Goal: Task Accomplishment & Management: Use online tool/utility

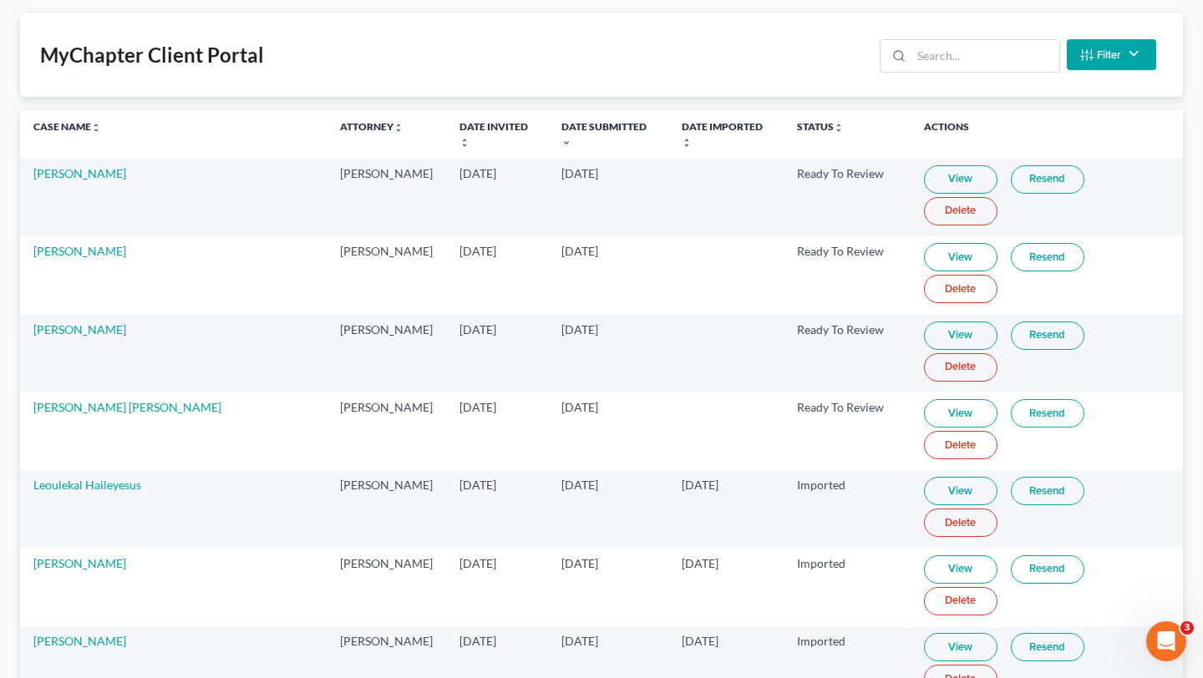
click at [64, 314] on td "[PERSON_NAME]" at bounding box center [173, 353] width 307 height 78
click at [65, 322] on link "[PERSON_NAME]" at bounding box center [79, 329] width 93 height 14
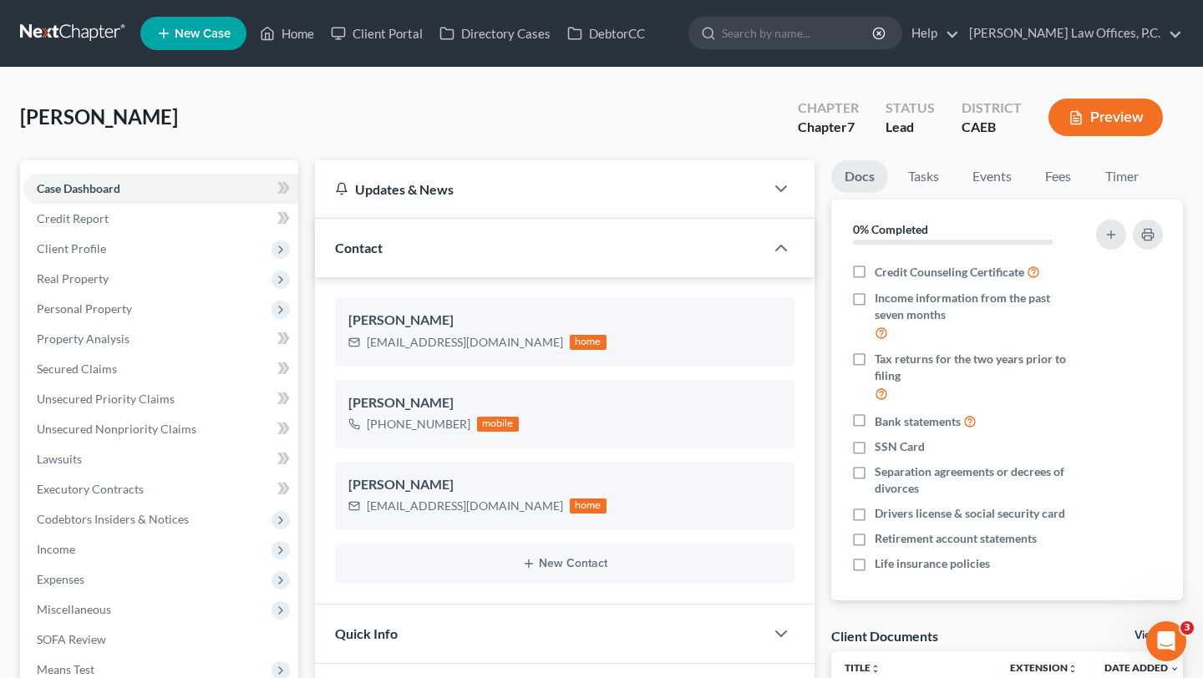
scroll to position [566, 0]
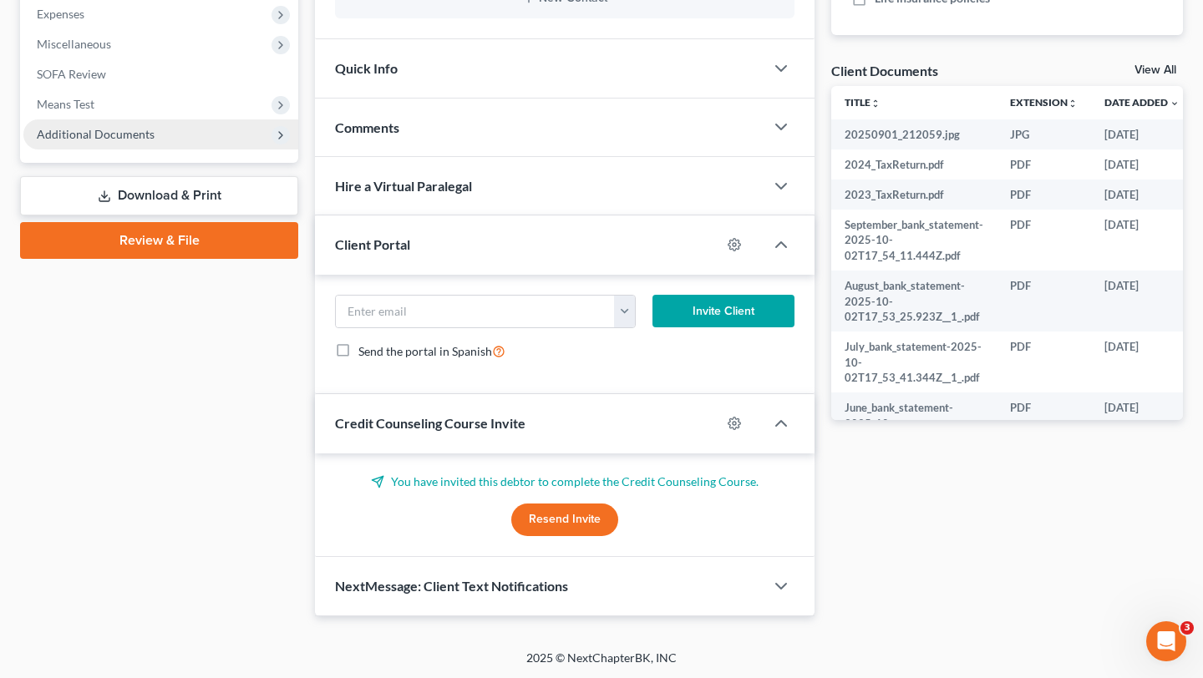
click at [290, 128] on span "Additional Documents" at bounding box center [160, 134] width 275 height 30
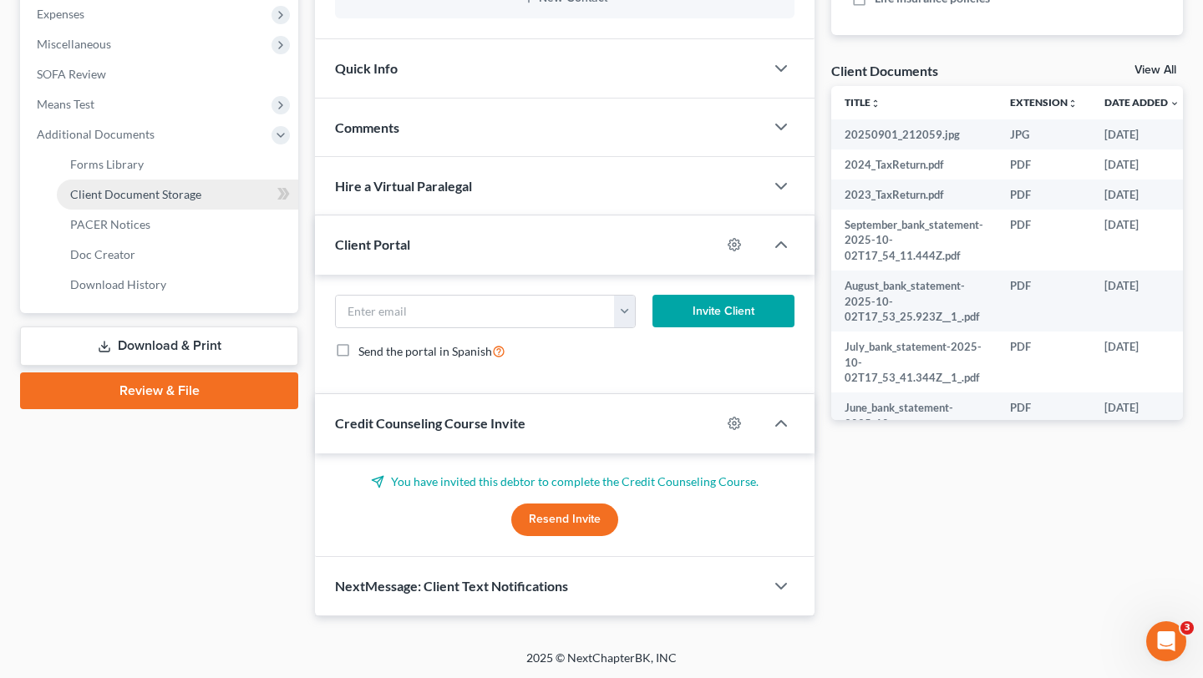
click at [217, 197] on link "Client Document Storage" at bounding box center [177, 195] width 241 height 30
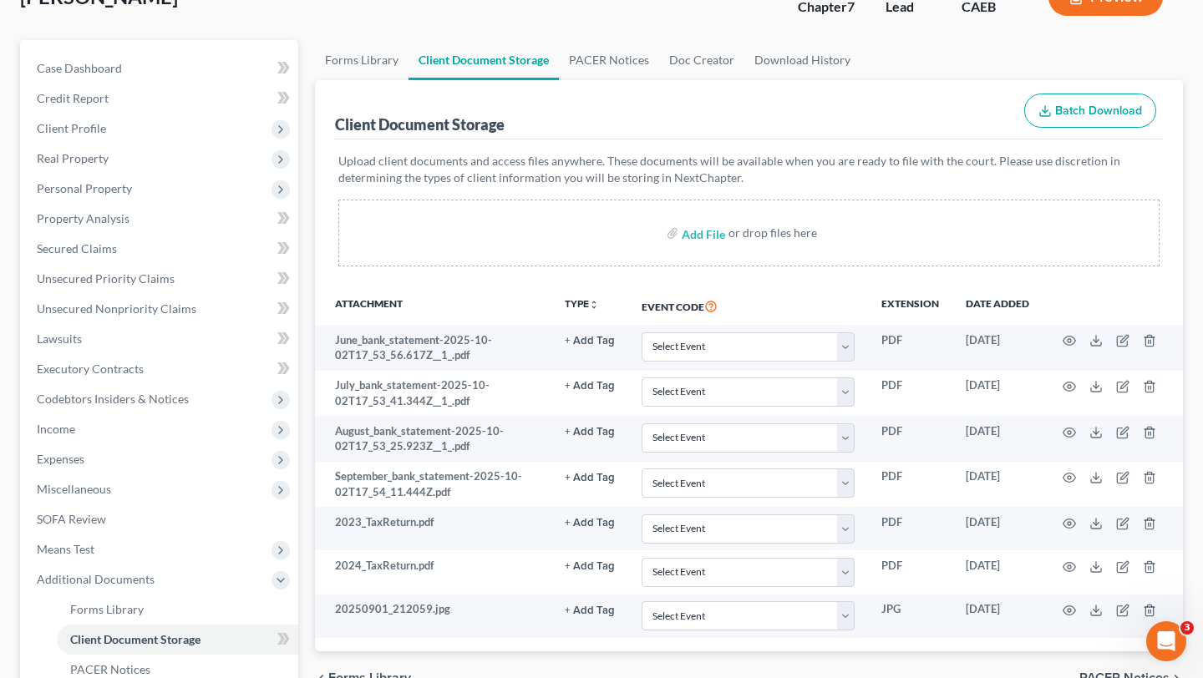
scroll to position [191, 0]
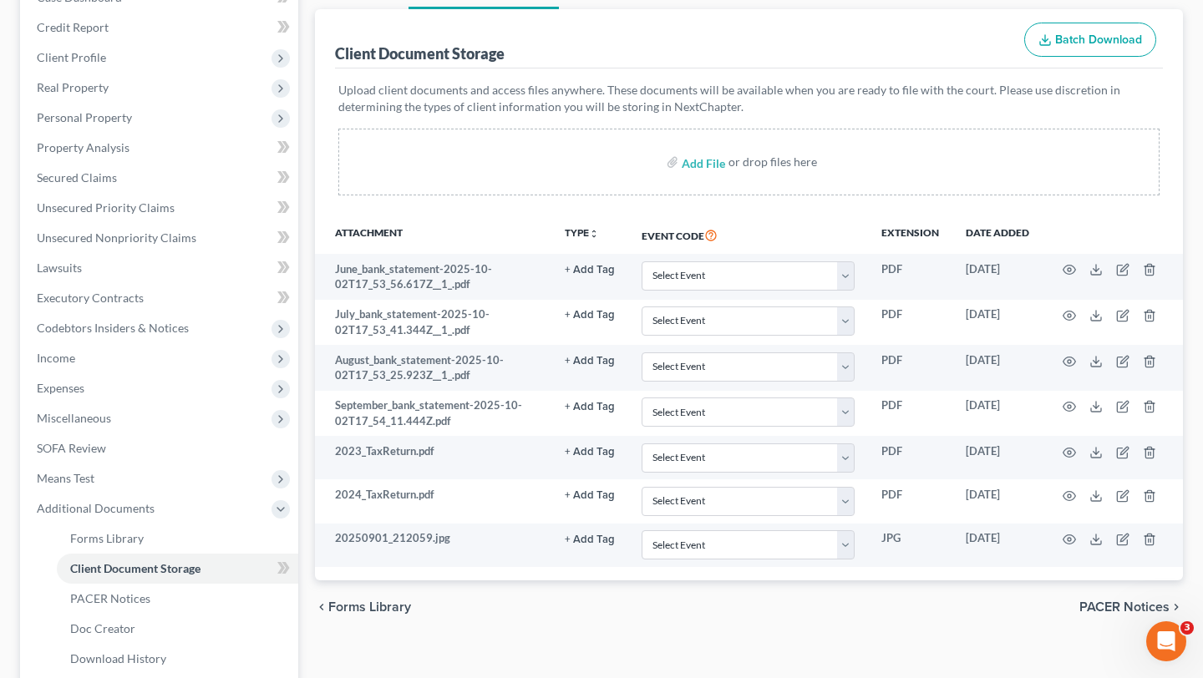
click at [1102, 55] on button "Batch Download" at bounding box center [1090, 40] width 132 height 35
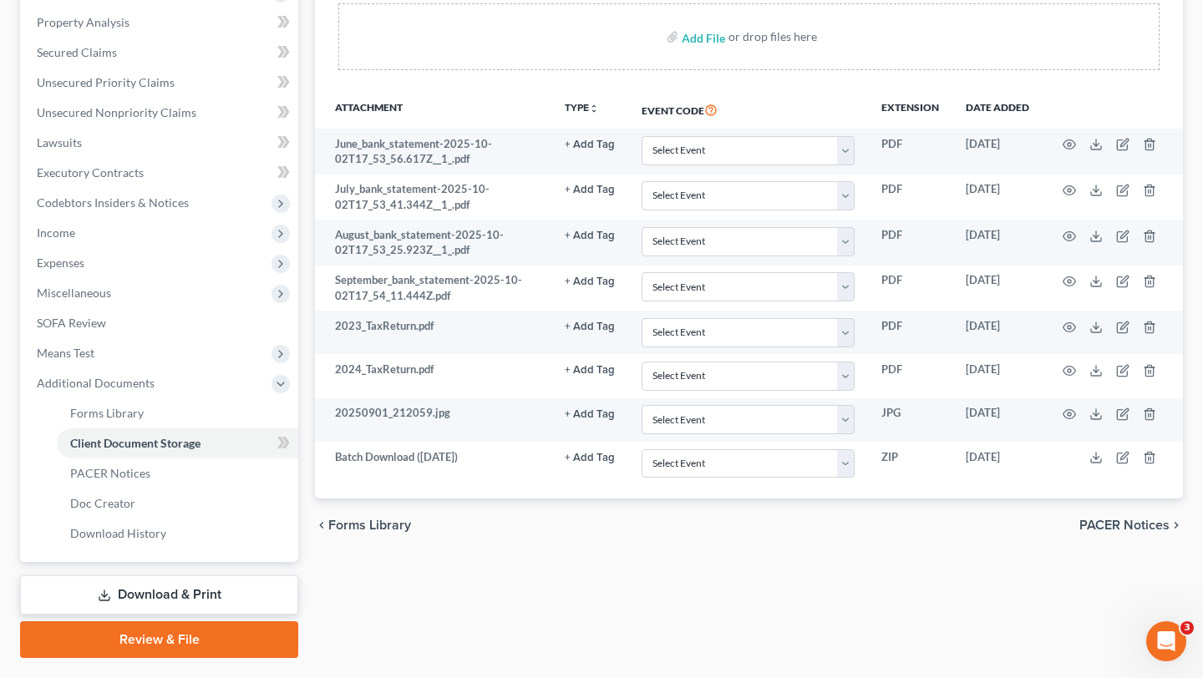
scroll to position [358, 0]
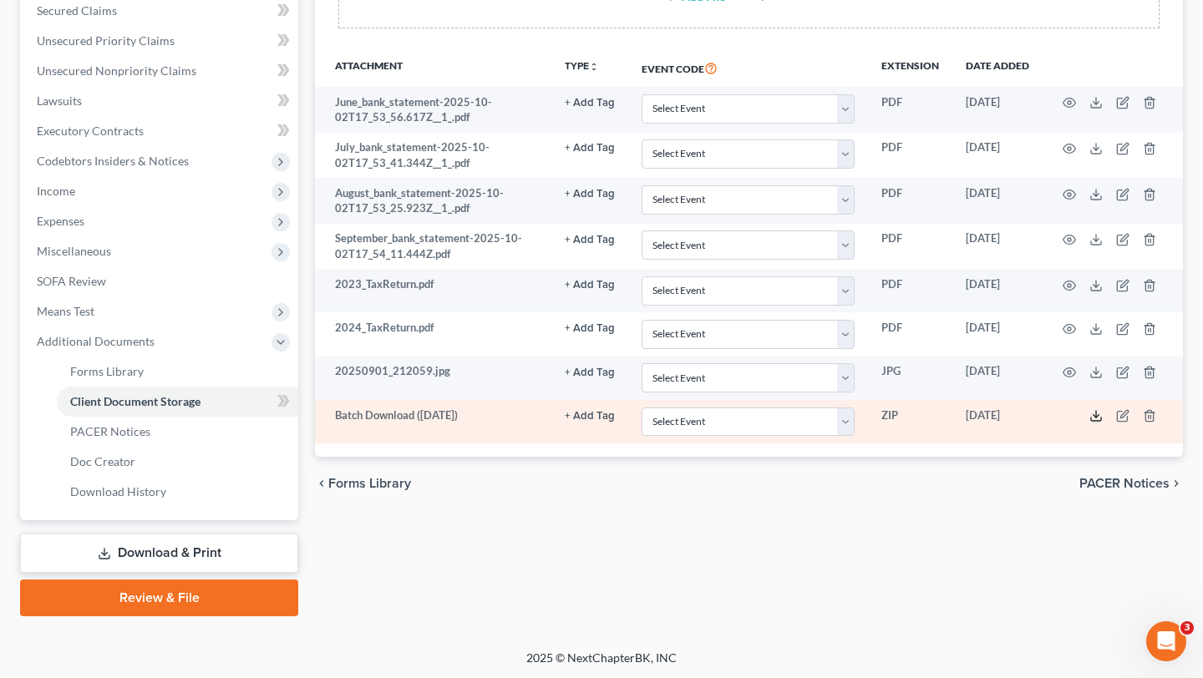
click at [1091, 418] on icon at bounding box center [1096, 419] width 10 height 3
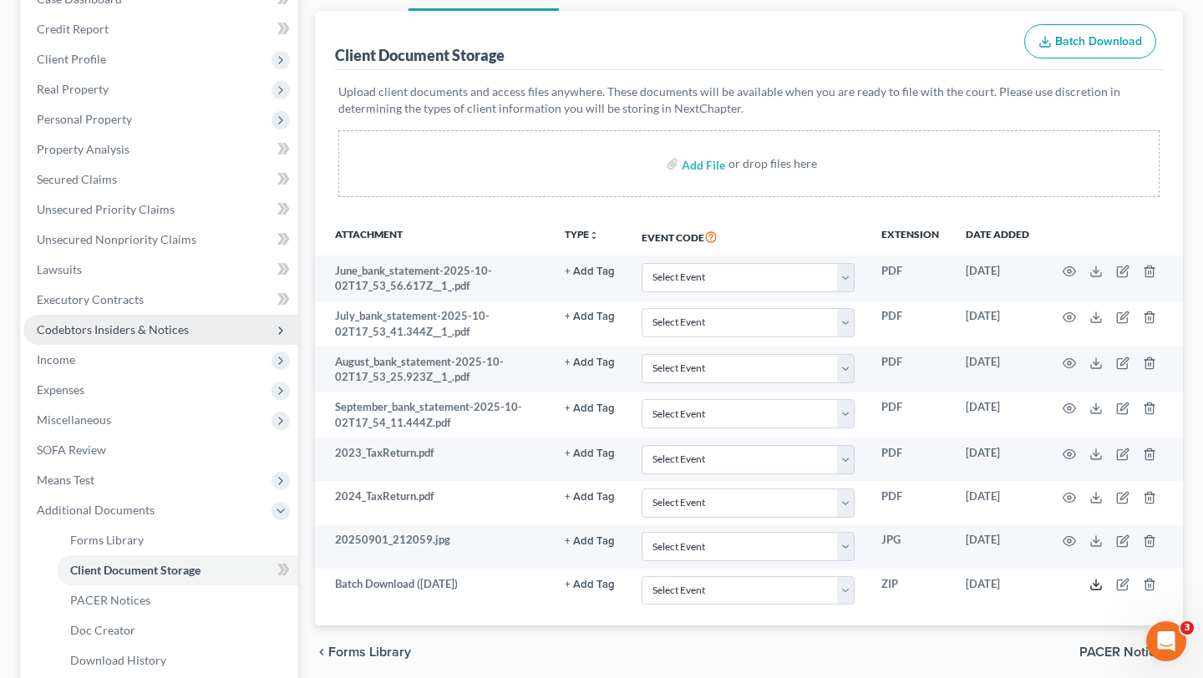
scroll to position [124, 0]
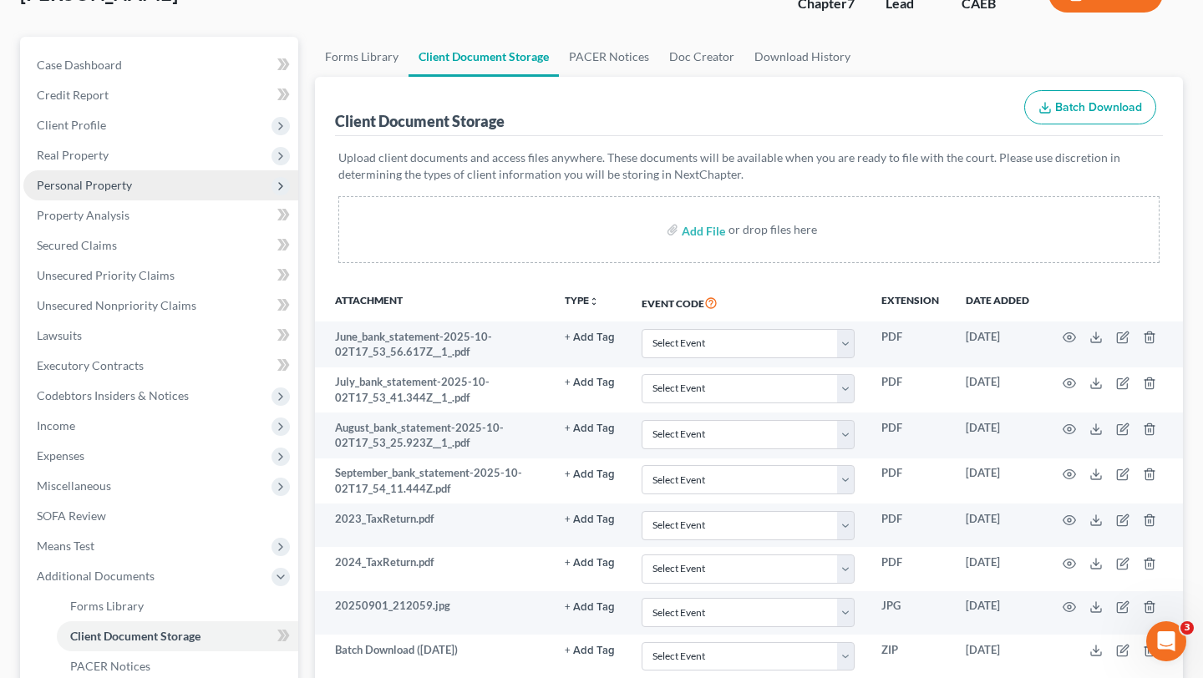
click at [128, 192] on span "Personal Property" at bounding box center [160, 185] width 275 height 30
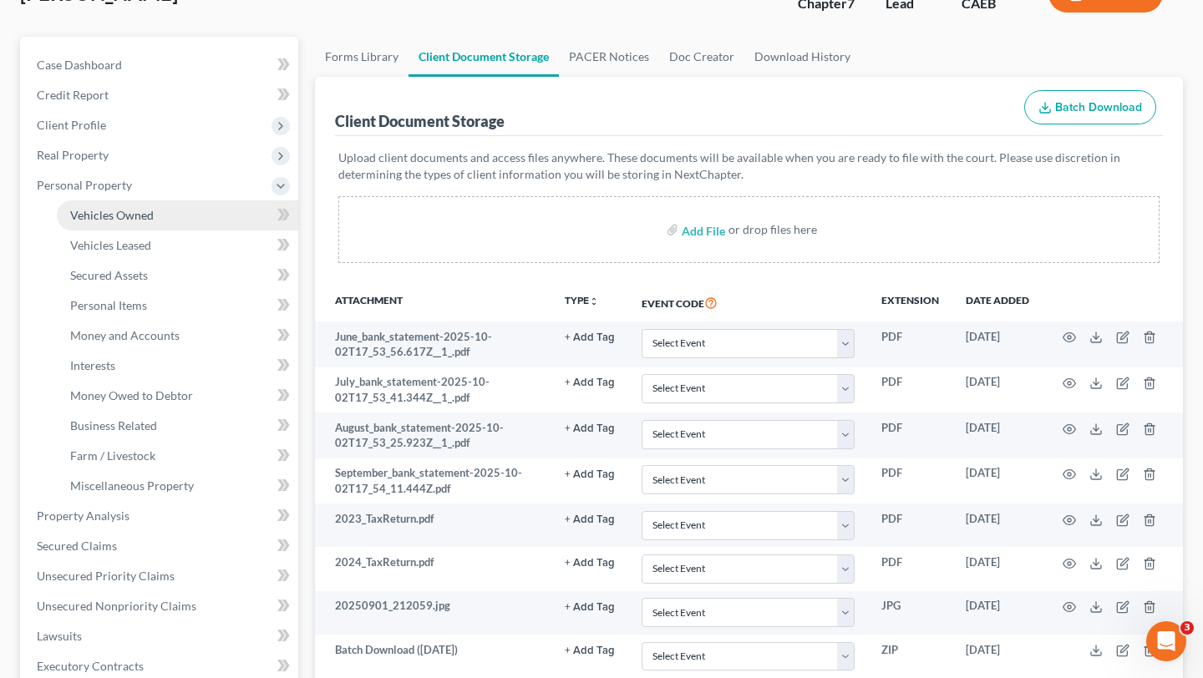
click at [132, 222] on link "Vehicles Owned" at bounding box center [177, 215] width 241 height 30
